Goal: Task Accomplishment & Management: Use online tool/utility

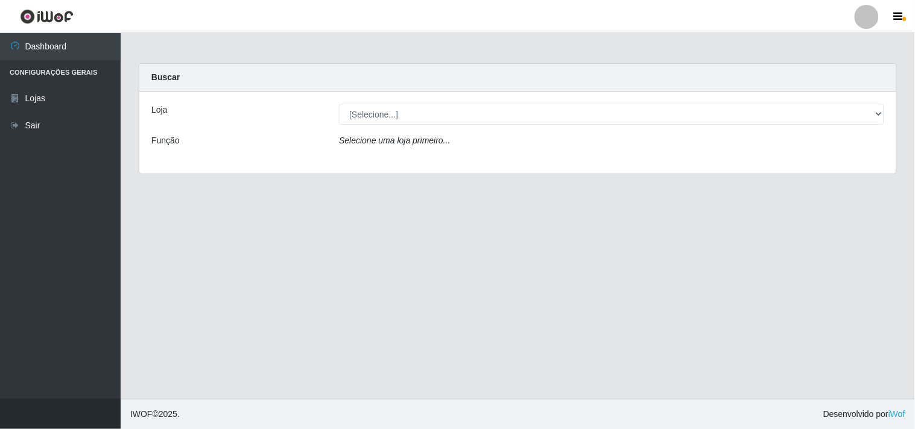
select select "514"
click at [339, 104] on select "[Selecione...] Hiper Queiroz - [GEOGRAPHIC_DATA]" at bounding box center [611, 114] width 545 height 21
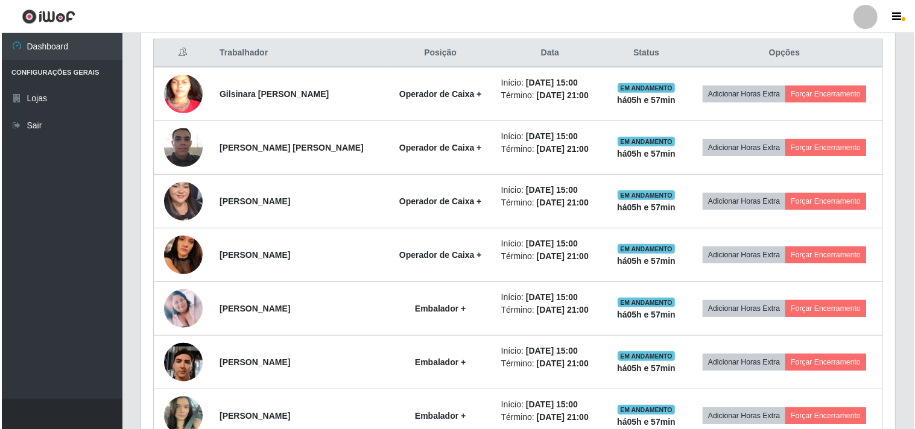
scroll to position [469, 0]
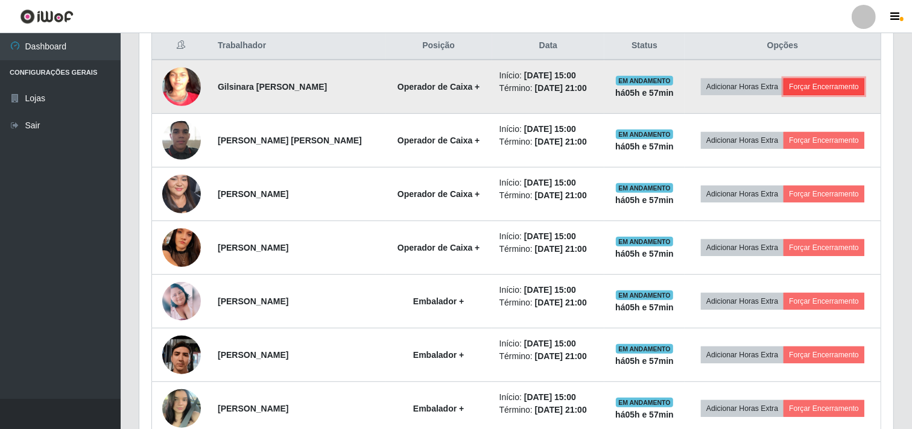
click at [828, 87] on button "Forçar Encerramento" at bounding box center [824, 86] width 81 height 17
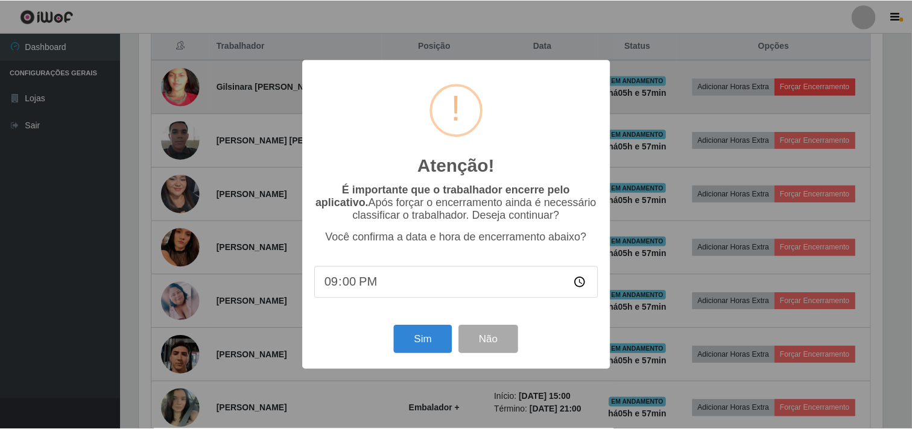
scroll to position [250, 746]
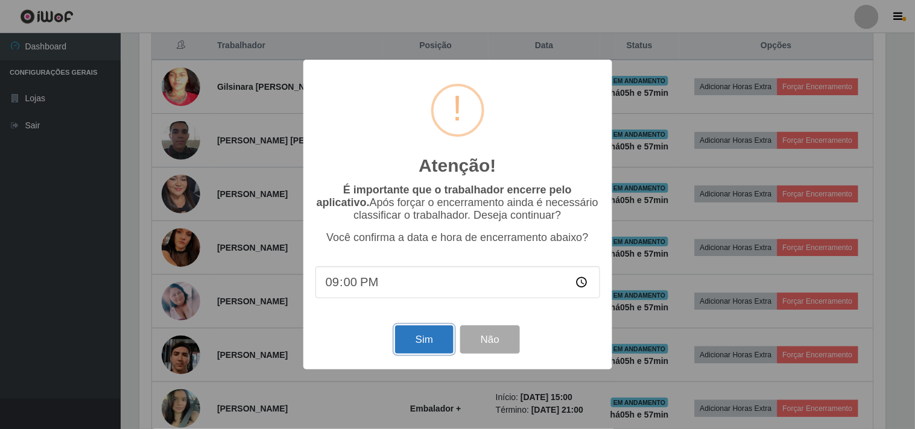
click at [429, 338] on button "Sim" at bounding box center [424, 340] width 59 height 28
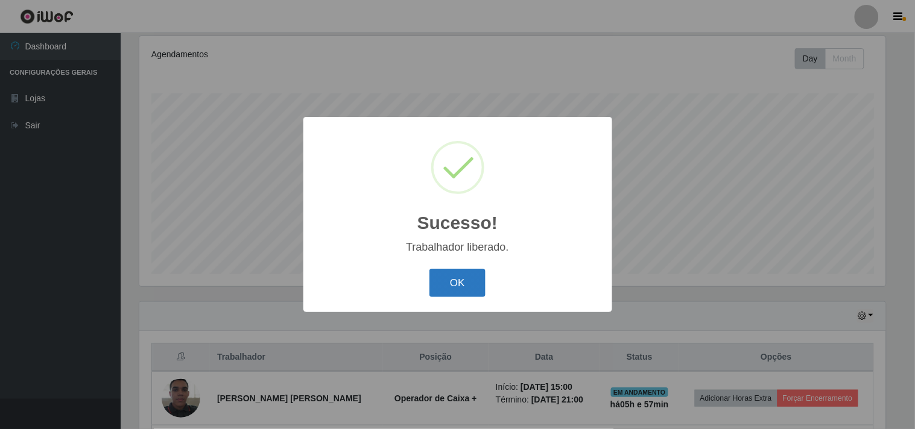
click at [451, 280] on button "OK" at bounding box center [457, 283] width 56 height 28
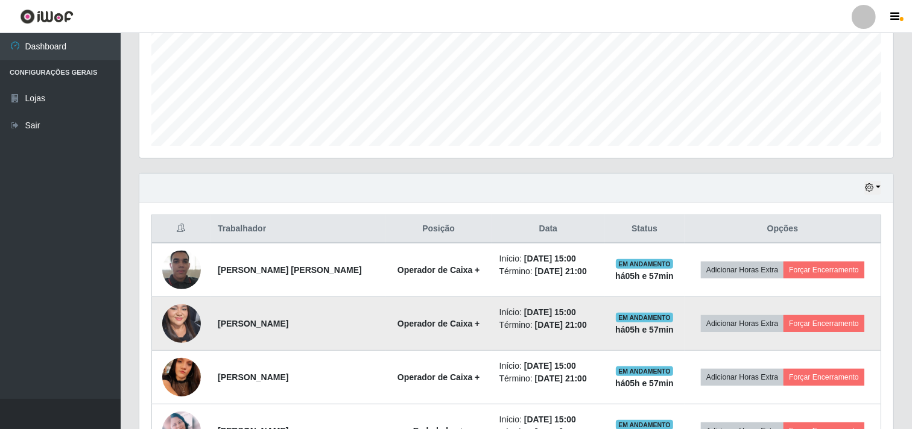
scroll to position [291, 0]
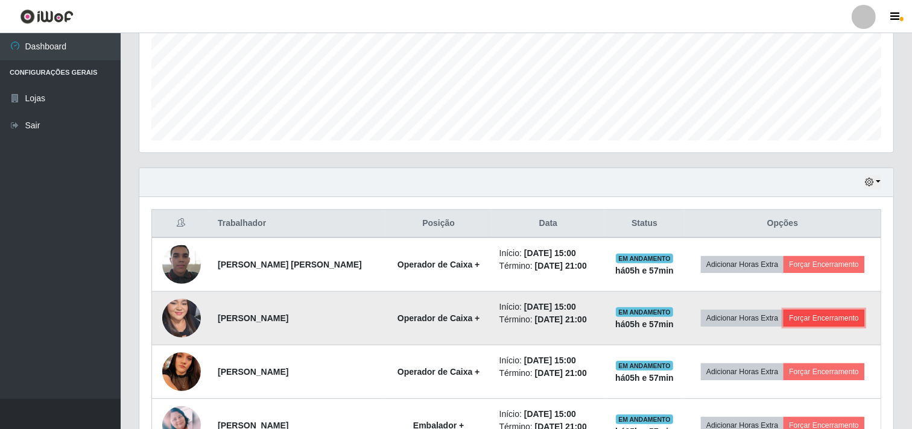
click at [809, 315] on button "Forçar Encerramento" at bounding box center [824, 318] width 81 height 17
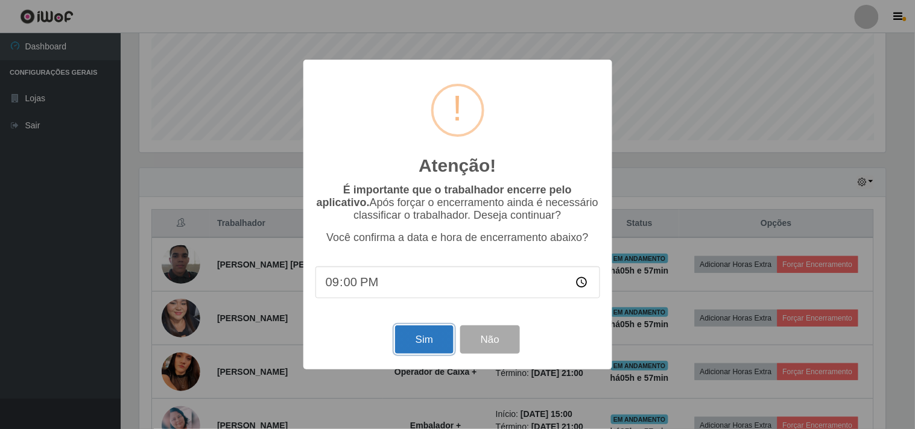
click at [419, 335] on button "Sim" at bounding box center [424, 340] width 59 height 28
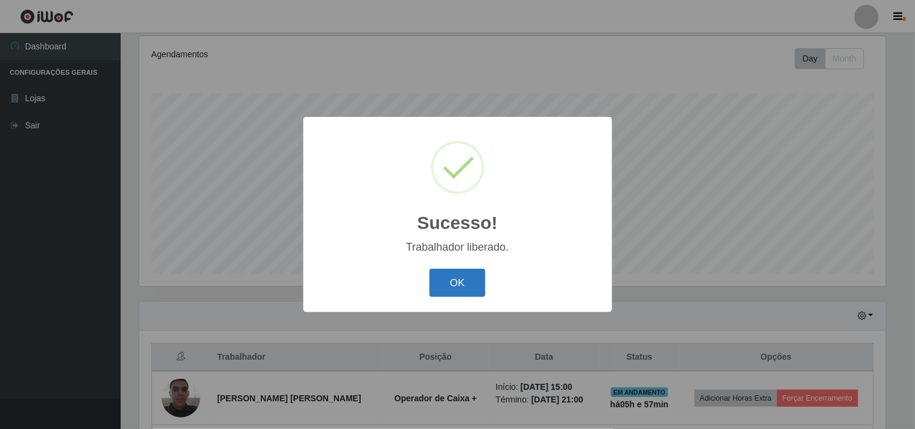
click at [467, 280] on button "OK" at bounding box center [457, 283] width 56 height 28
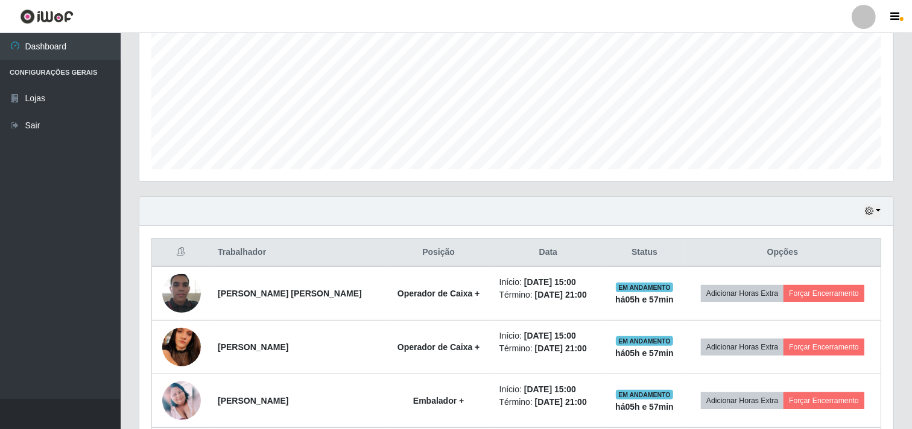
scroll to position [291, 0]
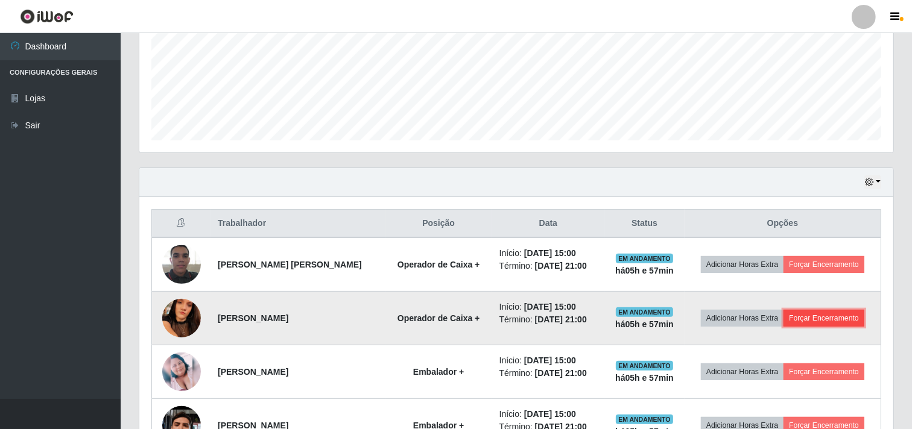
click at [844, 316] on button "Forçar Encerramento" at bounding box center [824, 318] width 81 height 17
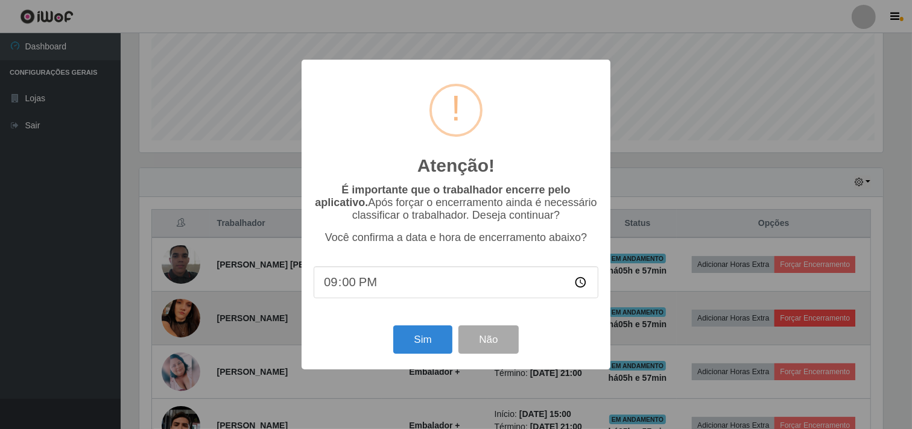
scroll to position [250, 746]
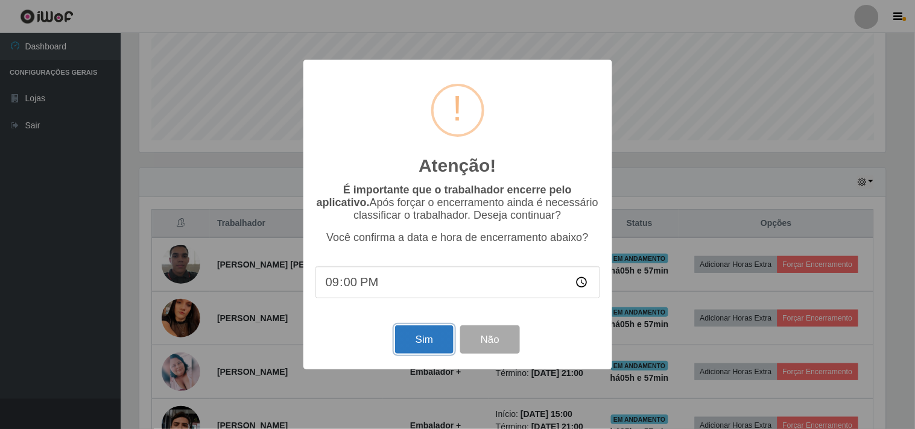
click at [440, 338] on button "Sim" at bounding box center [424, 340] width 59 height 28
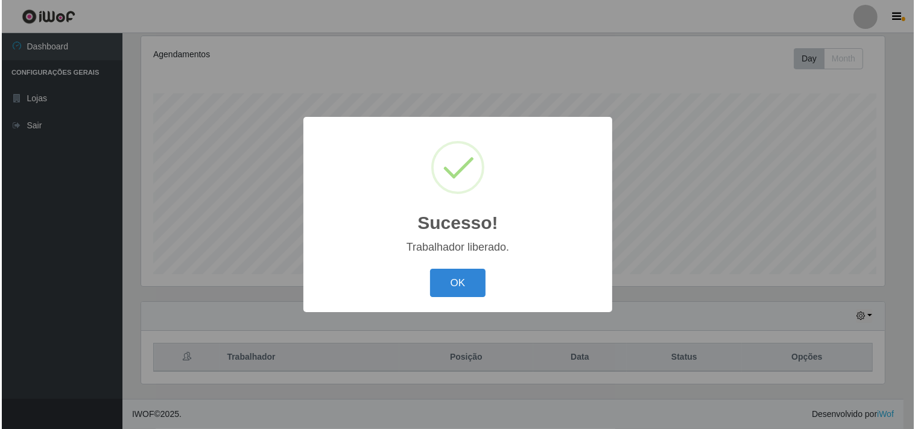
scroll to position [0, 0]
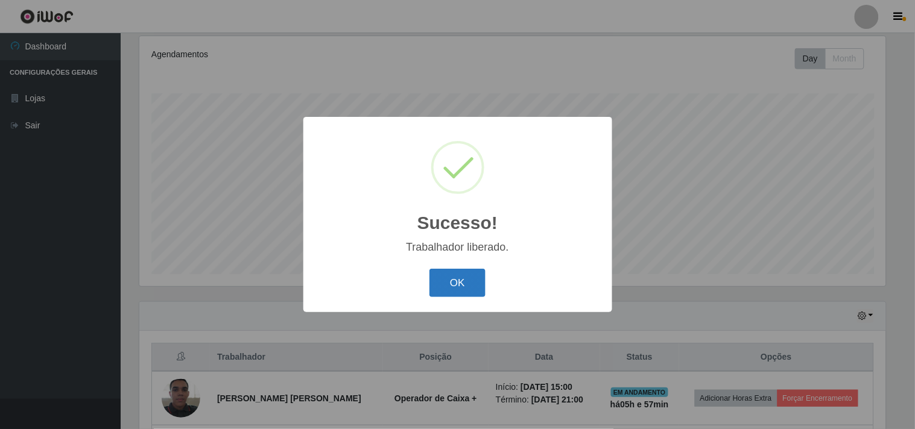
click at [448, 275] on button "OK" at bounding box center [457, 283] width 56 height 28
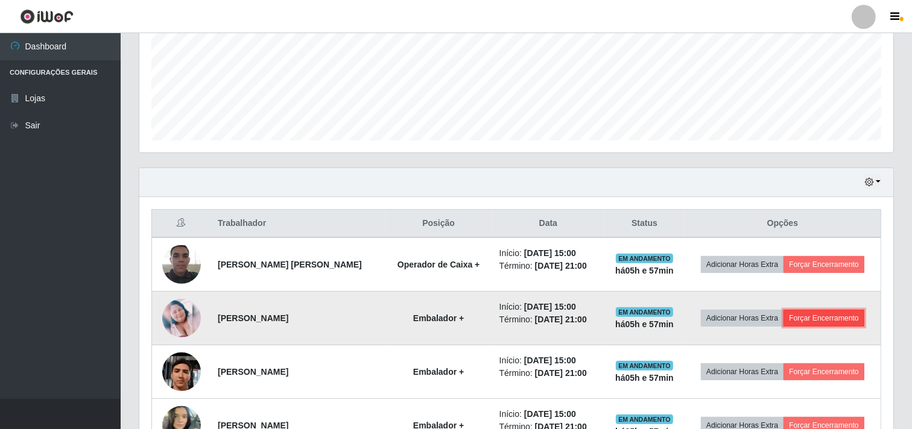
click at [816, 314] on button "Forçar Encerramento" at bounding box center [824, 318] width 81 height 17
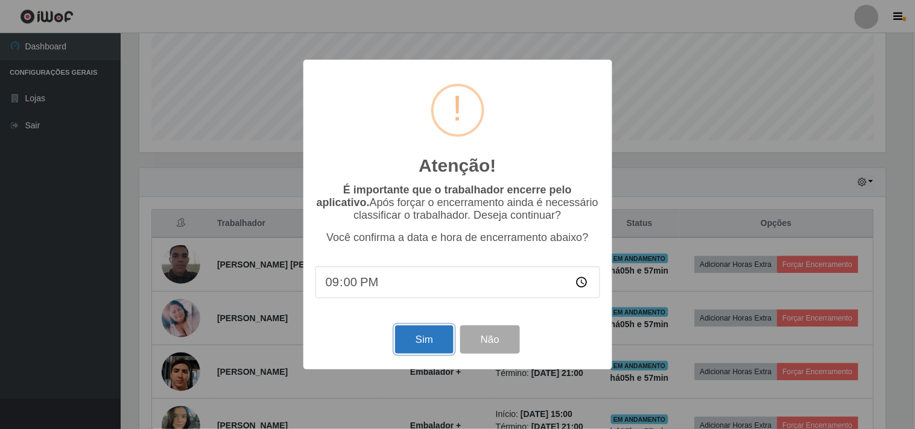
click at [435, 332] on button "Sim" at bounding box center [424, 340] width 59 height 28
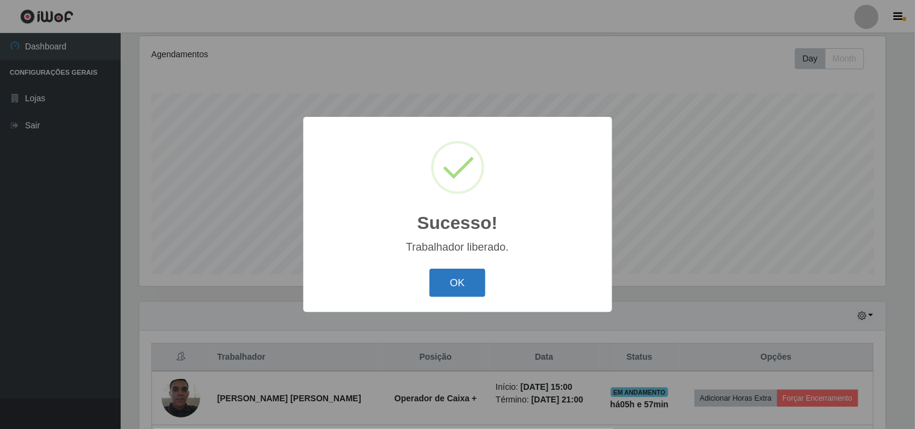
click at [452, 286] on button "OK" at bounding box center [457, 283] width 56 height 28
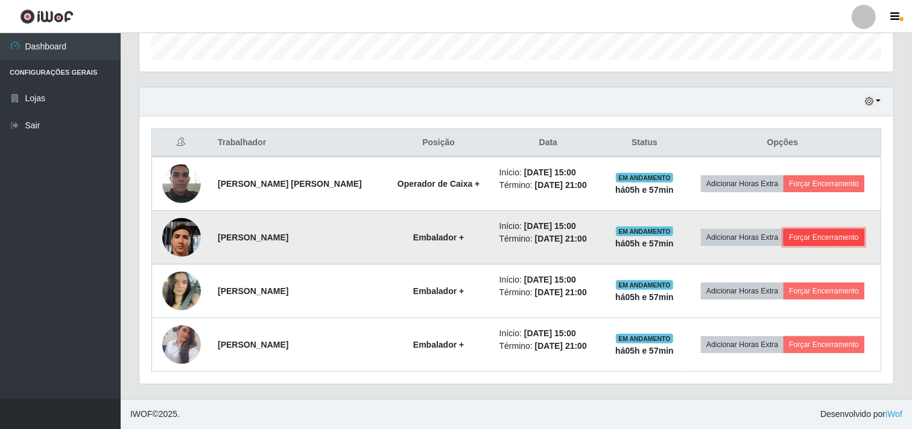
click at [806, 230] on button "Forçar Encerramento" at bounding box center [824, 237] width 81 height 17
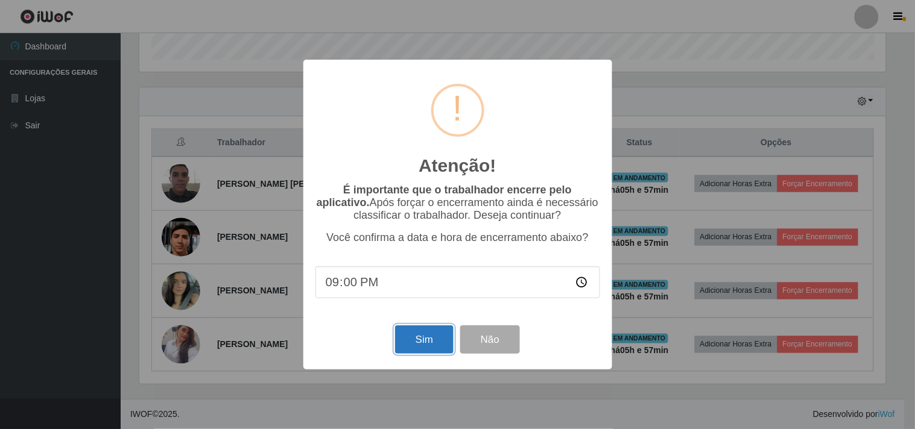
drag, startPoint x: 420, startPoint y: 344, endPoint x: 430, endPoint y: 324, distance: 22.7
click at [425, 339] on button "Sim" at bounding box center [424, 340] width 59 height 28
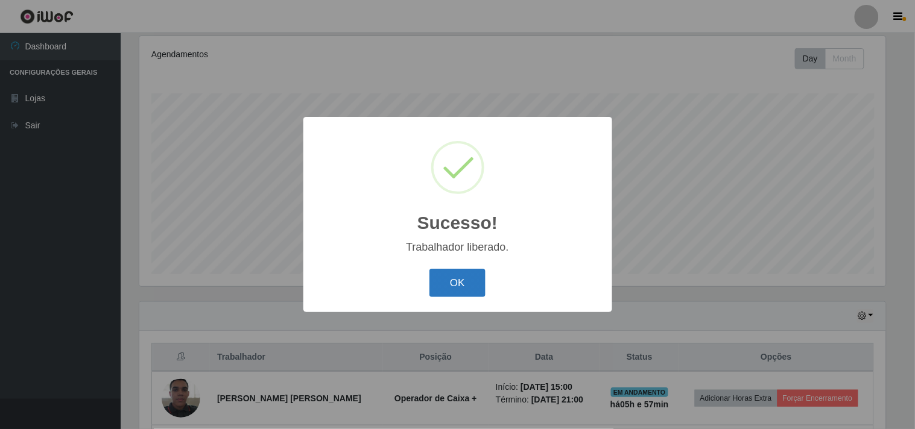
click at [435, 285] on button "OK" at bounding box center [457, 283] width 56 height 28
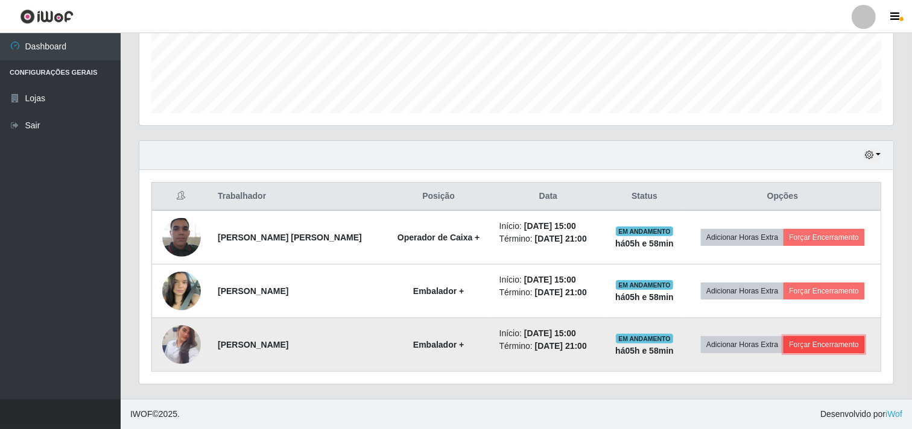
click at [830, 338] on button "Forçar Encerramento" at bounding box center [824, 345] width 81 height 17
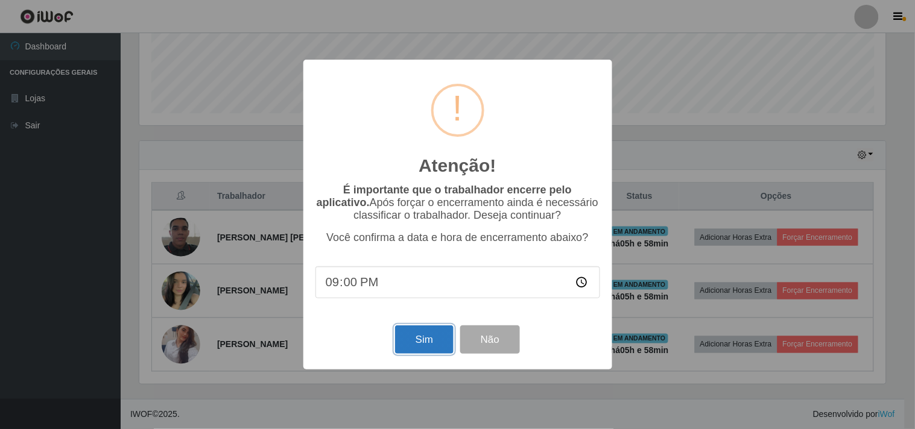
click at [424, 340] on button "Sim" at bounding box center [424, 340] width 59 height 28
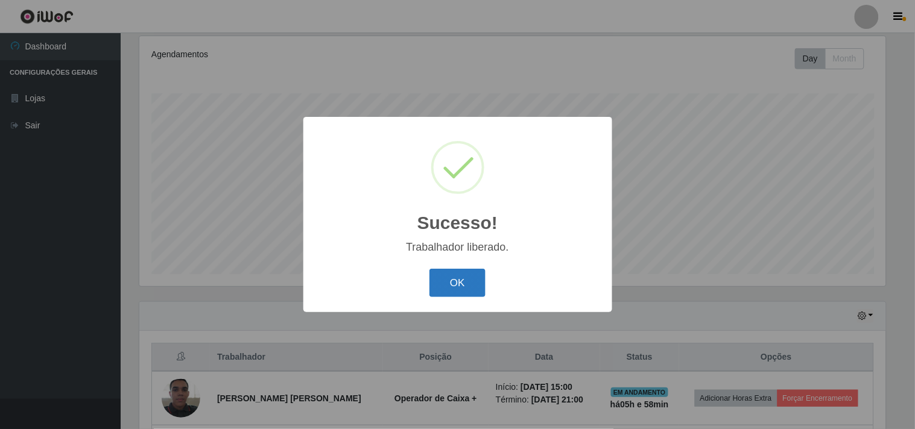
click at [455, 285] on button "OK" at bounding box center [457, 283] width 56 height 28
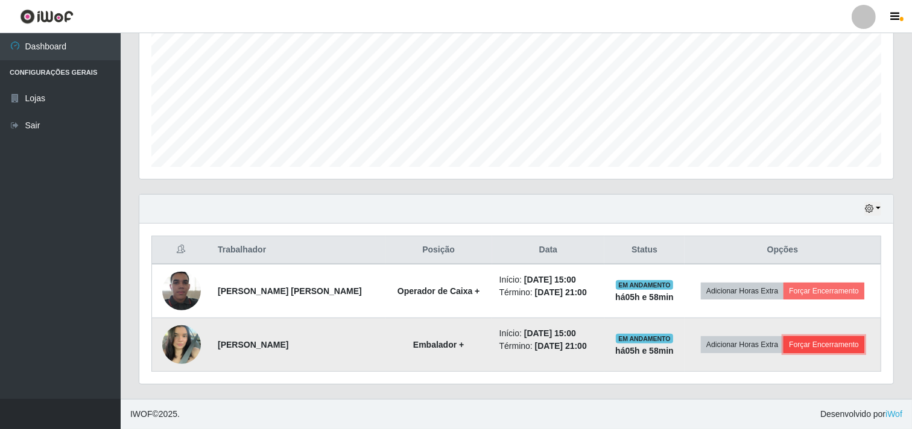
click at [803, 348] on button "Forçar Encerramento" at bounding box center [824, 345] width 81 height 17
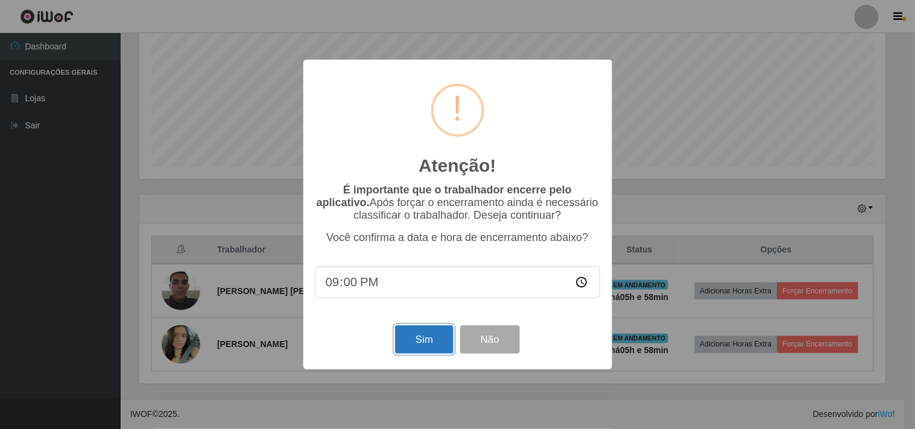
click at [432, 341] on button "Sim" at bounding box center [424, 340] width 59 height 28
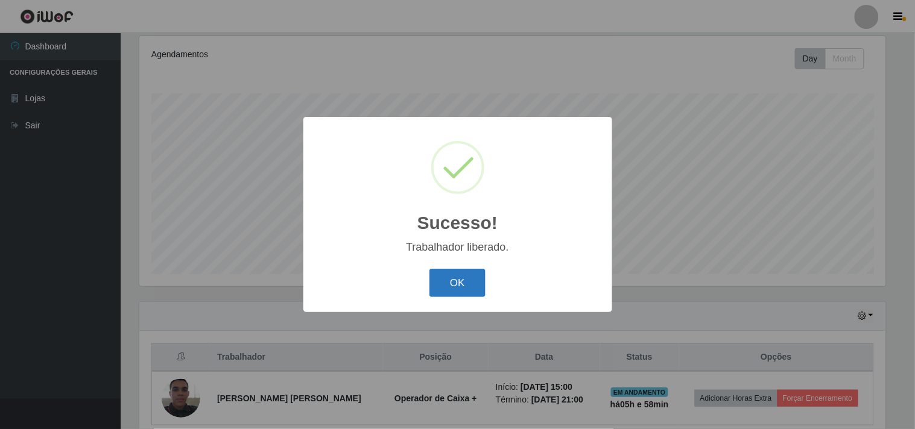
drag, startPoint x: 438, startPoint y: 281, endPoint x: 452, endPoint y: 285, distance: 14.3
click at [446, 283] on button "OK" at bounding box center [457, 283] width 56 height 28
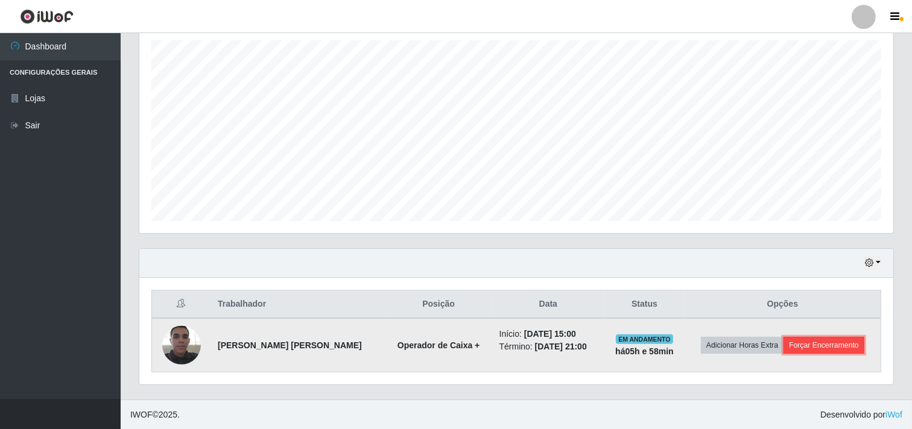
click at [834, 351] on button "Forçar Encerramento" at bounding box center [824, 345] width 81 height 17
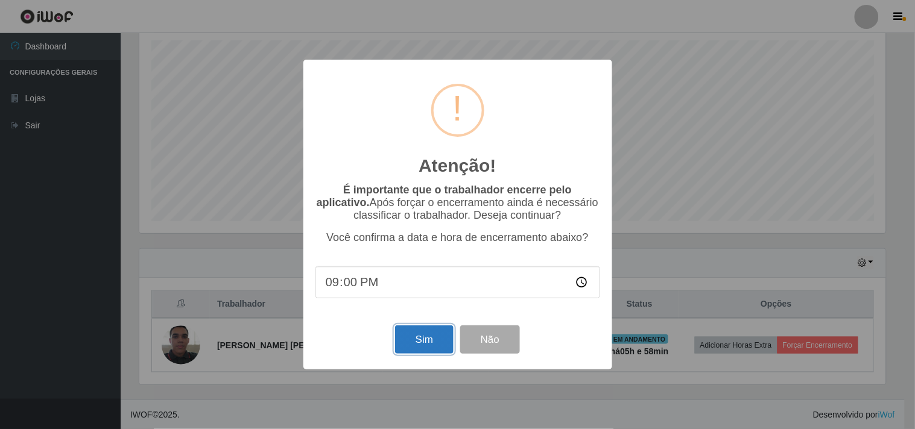
click at [442, 342] on button "Sim" at bounding box center [424, 340] width 59 height 28
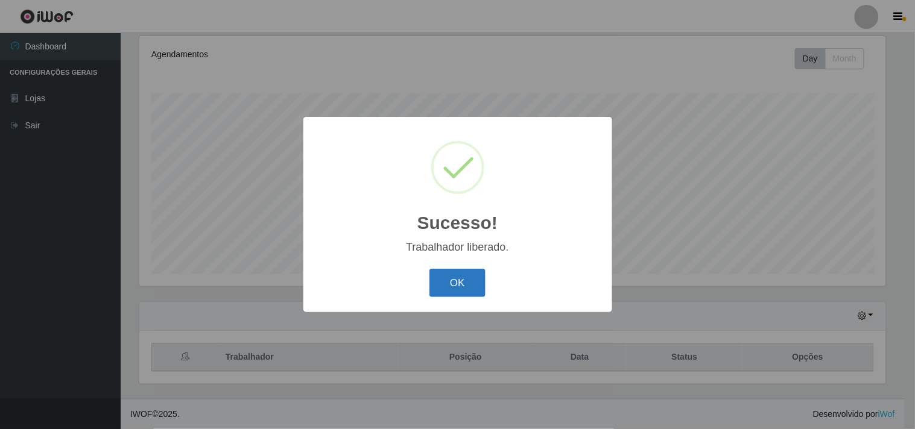
click at [448, 278] on button "OK" at bounding box center [457, 283] width 56 height 28
